Goal: Task Accomplishment & Management: Complete application form

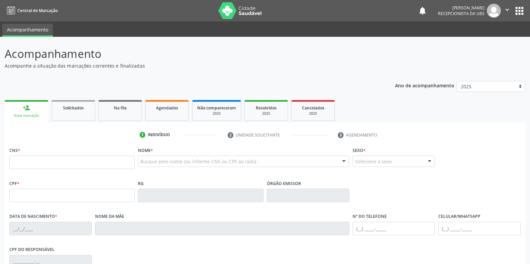
click at [70, 163] on input "text" at bounding box center [71, 162] width 125 height 13
type input "708 6040 1939 6188"
type input "434.459.344-87"
type input "[DATE]"
type input "[PERSON_NAME]"
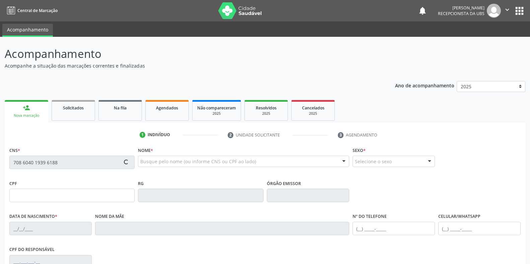
type input "[PHONE_NUMBER]"
type input "073.031.084-16"
type input "355"
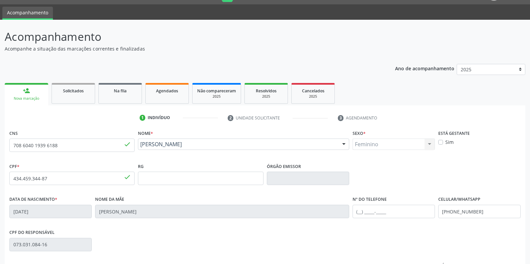
scroll to position [33, 0]
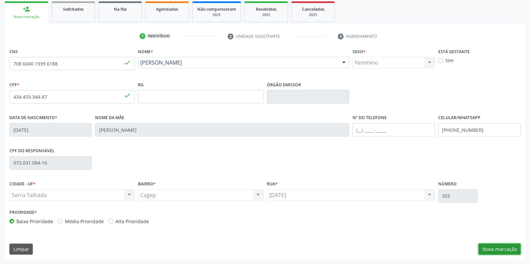
click at [502, 251] on button "Nova marcação" at bounding box center [499, 249] width 42 height 11
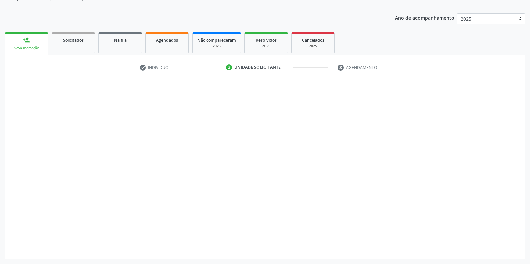
scroll to position [68, 0]
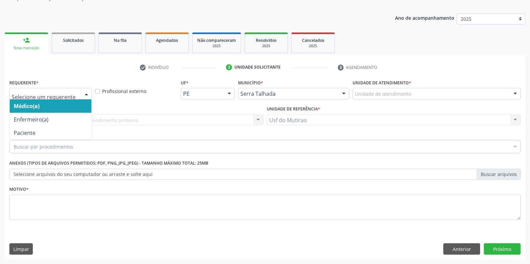
click at [85, 96] on div at bounding box center [86, 93] width 10 height 11
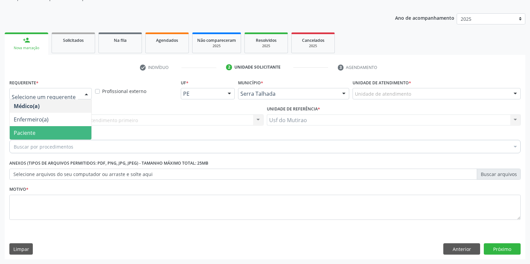
click at [53, 131] on span "Paciente" at bounding box center [51, 132] width 82 height 13
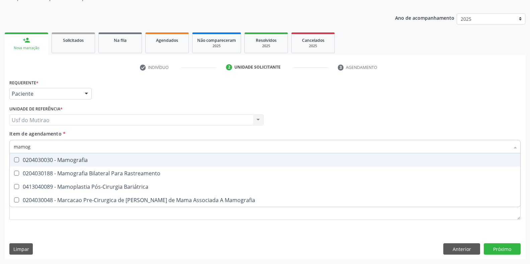
type input "mamogr"
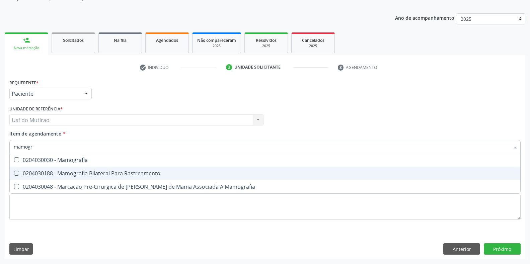
click at [68, 171] on div "0204030188 - Mamografia Bilateral Para Rastreamento" at bounding box center [265, 173] width 502 height 5
checkbox Rastreamento "true"
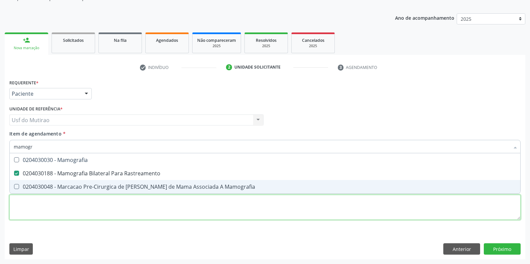
click at [70, 212] on div "Requerente * Paciente Médico(a) Enfermeiro(a) Paciente Nenhum resultado encontr…" at bounding box center [264, 154] width 511 height 152
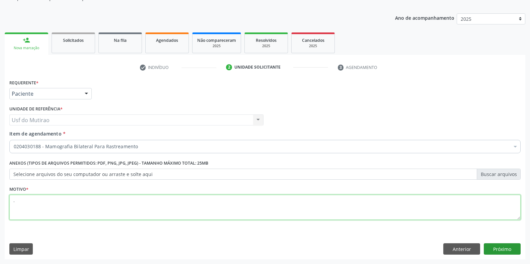
type textarea "."
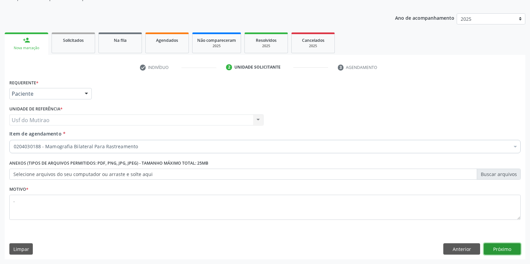
click at [501, 248] on button "Próximo" at bounding box center [501, 248] width 37 height 11
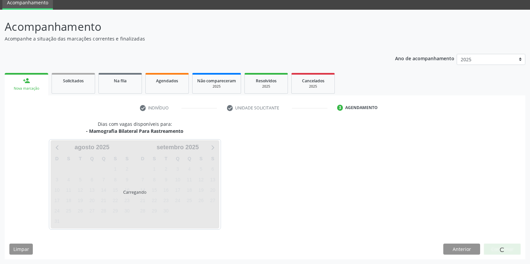
scroll to position [27, 0]
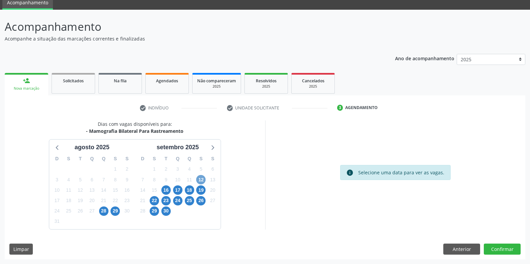
click at [202, 180] on span "12" at bounding box center [200, 179] width 9 height 9
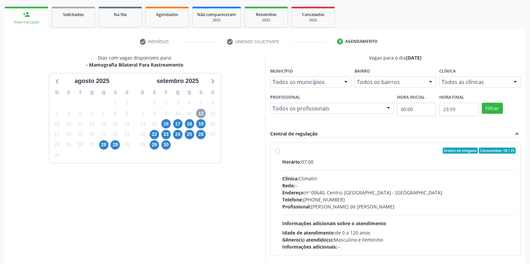
scroll to position [94, 0]
click at [308, 163] on div "Horário: 07:00" at bounding box center [398, 161] width 233 height 7
click at [280, 153] on input "Ordem de chegada Consumidos: 18 / 25 Horário: 07:00 Clínica: Climatin Rede: -- …" at bounding box center [277, 150] width 5 height 6
radio input "true"
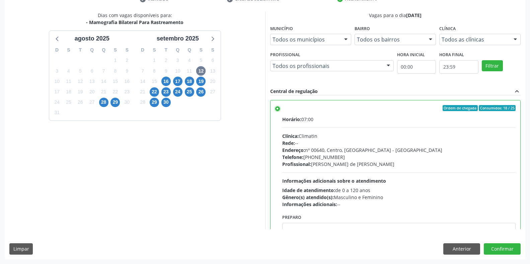
scroll to position [33, 0]
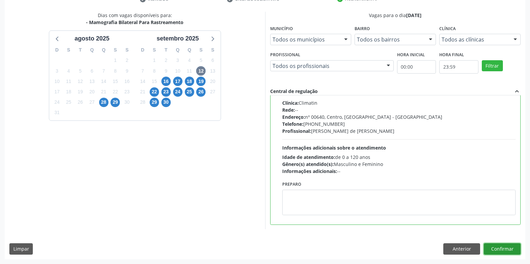
click at [488, 245] on button "Confirmar" at bounding box center [501, 248] width 37 height 11
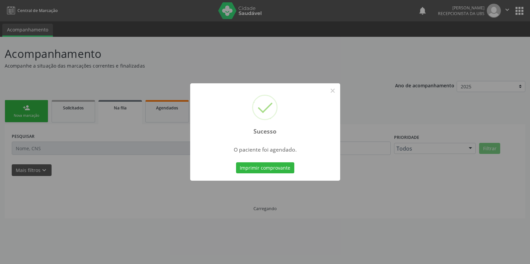
scroll to position [0, 0]
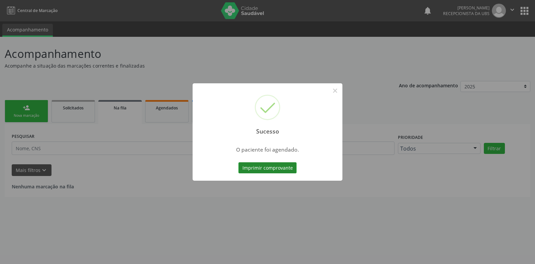
click at [286, 172] on button "Imprimir comprovante" at bounding box center [267, 167] width 58 height 11
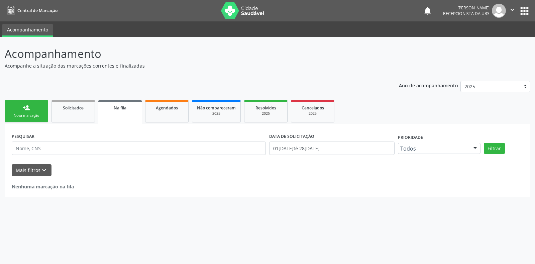
click at [36, 119] on link "person_add Nova marcação" at bounding box center [26, 111] width 43 height 22
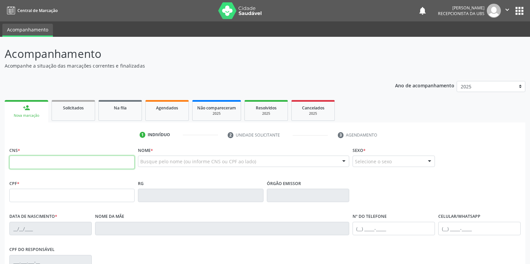
click at [125, 158] on input "text" at bounding box center [71, 162] width 125 height 13
paste input "160 9226 3646 0006"
type input "160 9226 3646 0006"
type input "050.201.774-07"
type input "30[DATE]"
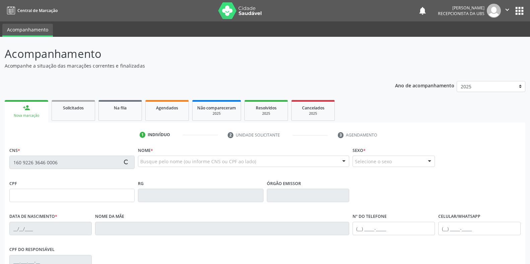
type input "[PERSON_NAME]"
type input "[PHONE_NUMBER]"
type input "019.776.544-01"
type input "229"
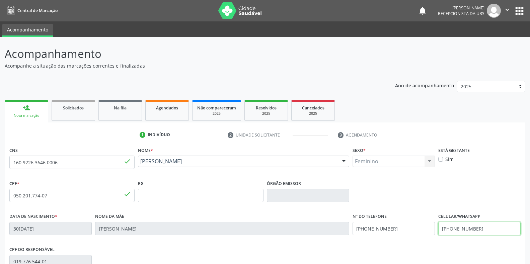
drag, startPoint x: 483, startPoint y: 231, endPoint x: 438, endPoint y: 231, distance: 44.5
click at [438, 231] on input "[PHONE_NUMBER]" at bounding box center [479, 228] width 82 height 13
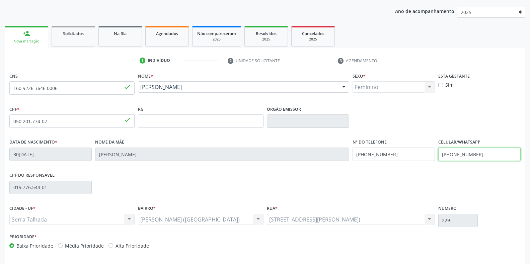
scroll to position [99, 0]
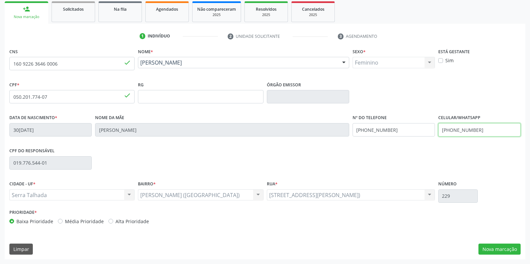
click at [451, 127] on input "[PHONE_NUMBER]" at bounding box center [479, 129] width 82 height 13
type input "[PHONE_NUMBER]"
click at [500, 247] on button "Nova marcação" at bounding box center [499, 249] width 42 height 11
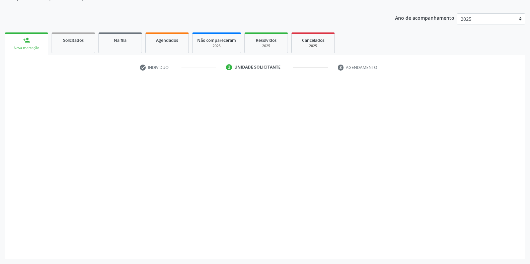
scroll to position [68, 0]
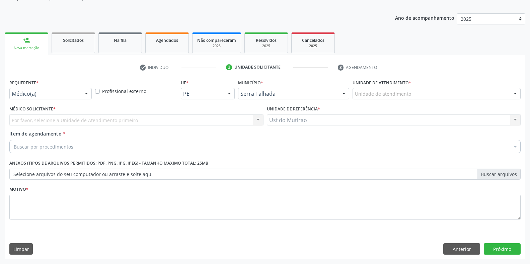
click at [72, 89] on div "Médico(a)" at bounding box center [50, 93] width 82 height 11
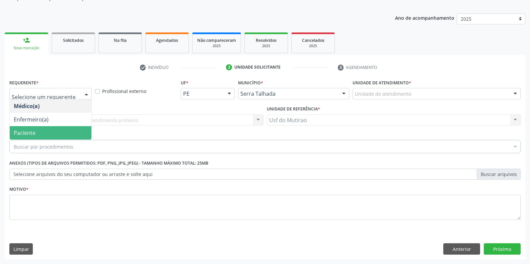
click at [45, 130] on span "Paciente" at bounding box center [51, 132] width 82 height 13
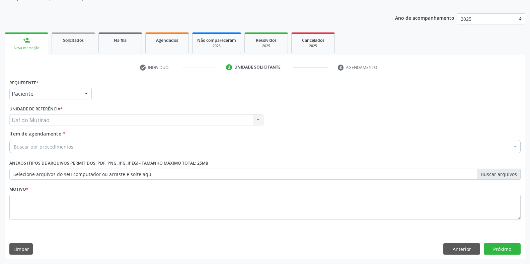
click at [72, 148] on div "Buscar por procedimentos" at bounding box center [264, 146] width 511 height 13
click at [22, 148] on input "mmaogra" at bounding box center [261, 146] width 495 height 13
type input "mamogra"
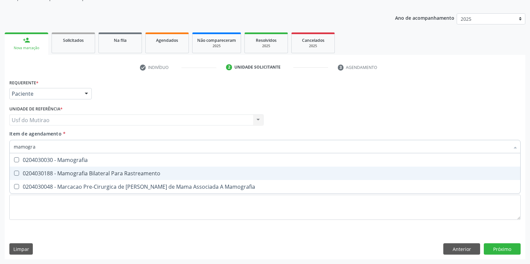
click at [119, 174] on div "0204030188 - Mamografia Bilateral Para Rastreamento" at bounding box center [265, 173] width 502 height 5
checkbox Rastreamento "true"
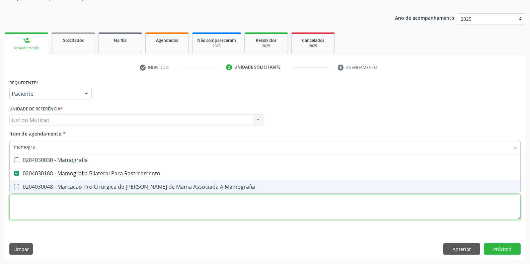
click at [89, 210] on div "Requerente * Paciente Médico(a) Enfermeiro(a) Paciente Nenhum resultado encontr…" at bounding box center [264, 154] width 511 height 152
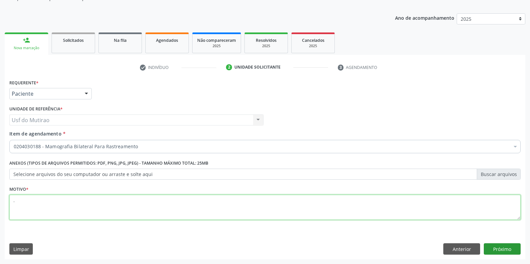
type textarea "."
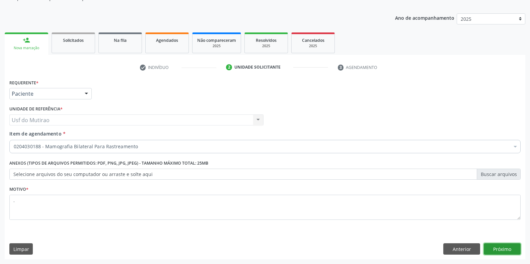
click at [506, 249] on button "Próximo" at bounding box center [501, 248] width 37 height 11
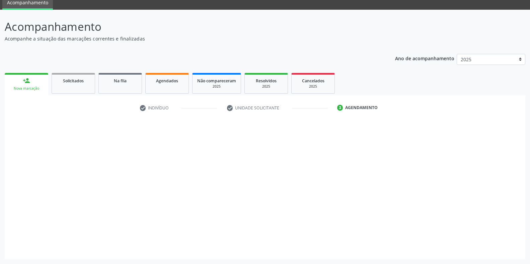
scroll to position [27, 0]
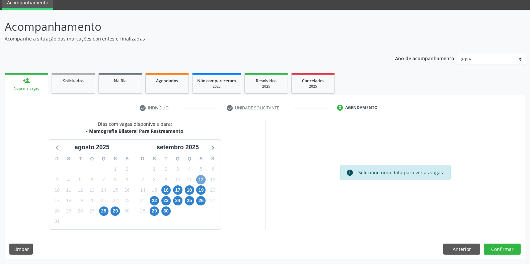
click at [202, 182] on span "12" at bounding box center [200, 179] width 9 height 9
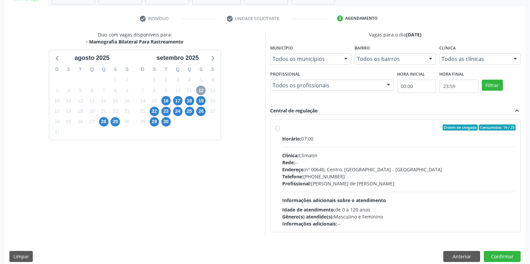
scroll to position [124, 0]
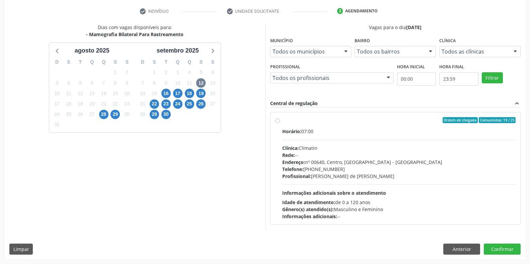
click at [296, 147] on span "Clínica:" at bounding box center [290, 148] width 16 height 6
click at [280, 123] on input "Ordem de chegada Consumidos: 19 / 25 Horário: 07:00 Clínica: Climatin Rede: -- …" at bounding box center [277, 120] width 5 height 6
radio input "true"
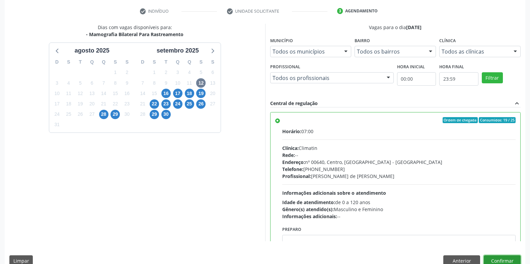
click at [497, 258] on button "Confirmar" at bounding box center [501, 260] width 37 height 11
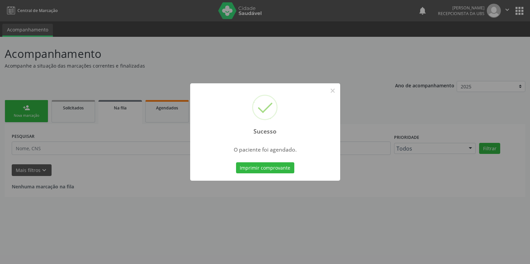
scroll to position [0, 0]
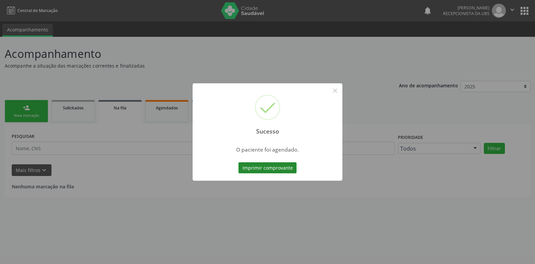
click at [287, 171] on button "Imprimir comprovante" at bounding box center [267, 167] width 58 height 11
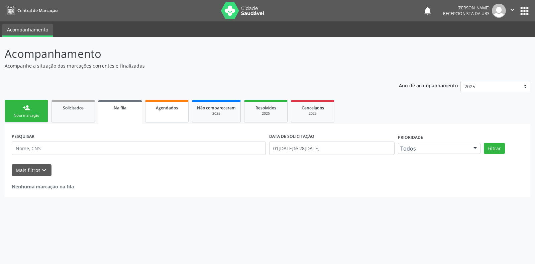
click at [168, 108] on span "Agendados" at bounding box center [167, 108] width 22 height 6
select select "7"
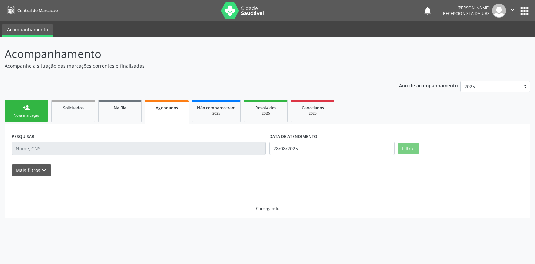
click at [90, 153] on input "text" at bounding box center [139, 147] width 254 height 13
click at [90, 148] on input "text" at bounding box center [139, 147] width 254 height 13
click at [44, 154] on input "text" at bounding box center [139, 147] width 254 height 13
click at [42, 150] on input "text" at bounding box center [139, 147] width 254 height 13
click at [38, 149] on input "text" at bounding box center [139, 147] width 254 height 13
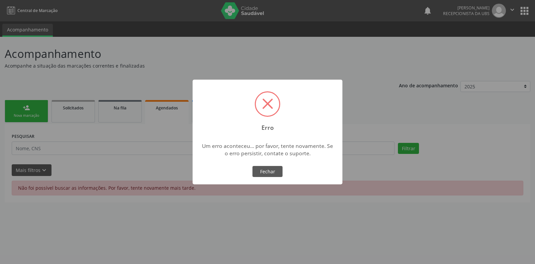
click at [270, 165] on div "OK No Fechar" at bounding box center [267, 172] width 33 height 14
click at [270, 169] on button "Fechar" at bounding box center [268, 171] width 30 height 11
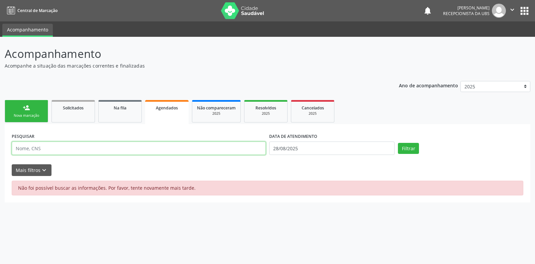
click at [51, 146] on input "text" at bounding box center [139, 147] width 254 height 13
paste input "160922636460006"
type input "160922636460006"
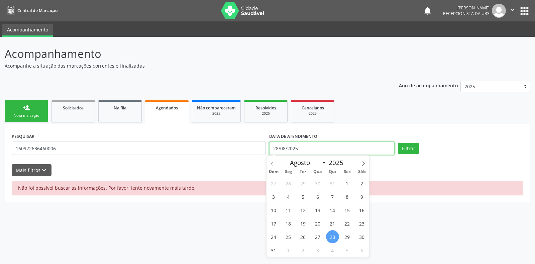
click at [388, 149] on input "28/08/2025" at bounding box center [331, 147] width 125 height 13
click at [365, 165] on icon at bounding box center [363, 163] width 5 height 5
select select "8"
click at [348, 198] on span "12" at bounding box center [347, 196] width 13 height 13
type input "[DATE]"
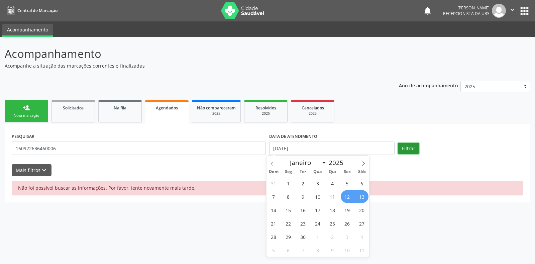
click at [404, 147] on button "Filtrar" at bounding box center [408, 148] width 21 height 11
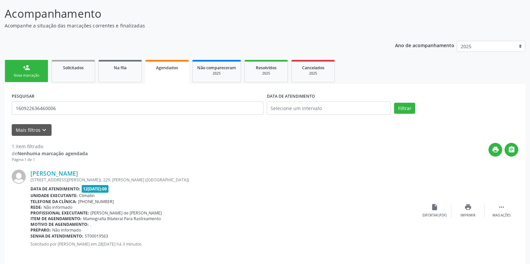
scroll to position [46, 0]
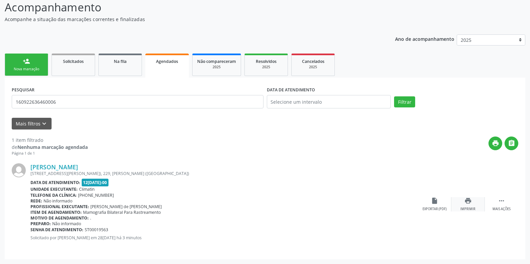
click at [472, 205] on div "print Imprimir" at bounding box center [467, 204] width 33 height 14
click at [32, 69] on div "Nova marcação" at bounding box center [26, 69] width 33 height 5
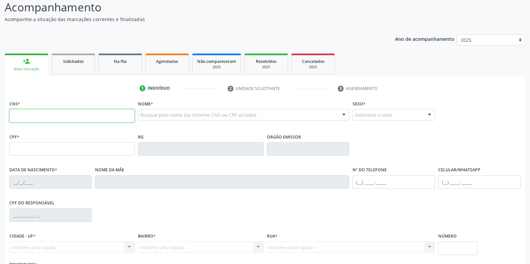
click at [37, 113] on input "text" at bounding box center [71, 115] width 125 height 13
paste input "898 0037 4202 1062"
type input "898 0037 4202 1062"
type input "[DATE]"
type input "Creuza [PERSON_NAME]"
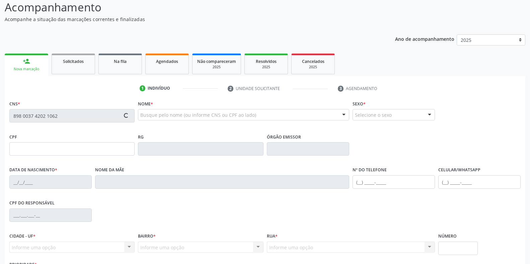
type input "[PHONE_NUMBER]"
type input "S/N"
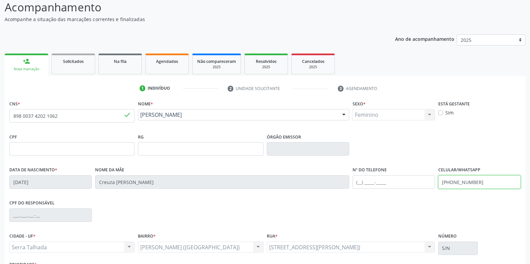
drag, startPoint x: 484, startPoint y: 183, endPoint x: 365, endPoint y: 174, distance: 119.1
click at [366, 178] on div "Data de nascimento * 18[DATE] Nome da mãe [PERSON_NAME] Nº do Telefone Celular/…" at bounding box center [265, 181] width 514 height 33
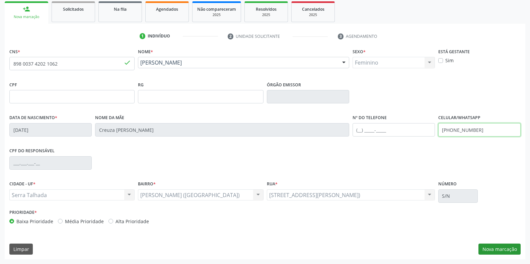
type input "[PHONE_NUMBER]"
click at [501, 248] on button "Nova marcação" at bounding box center [499, 249] width 42 height 11
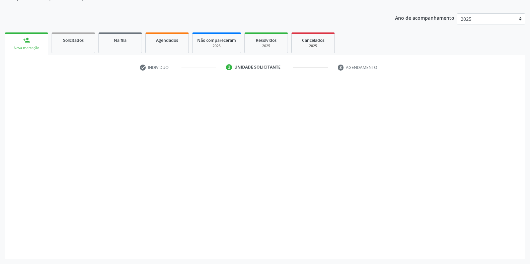
scroll to position [68, 0]
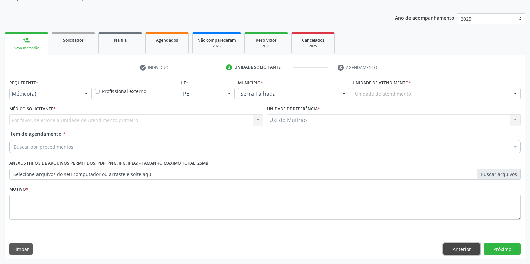
click at [464, 250] on button "Anterior" at bounding box center [461, 248] width 37 height 11
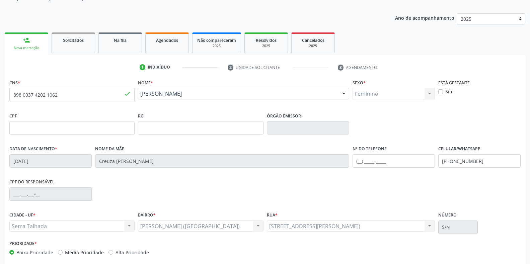
scroll to position [99, 0]
